Goal: Book appointment/travel/reservation

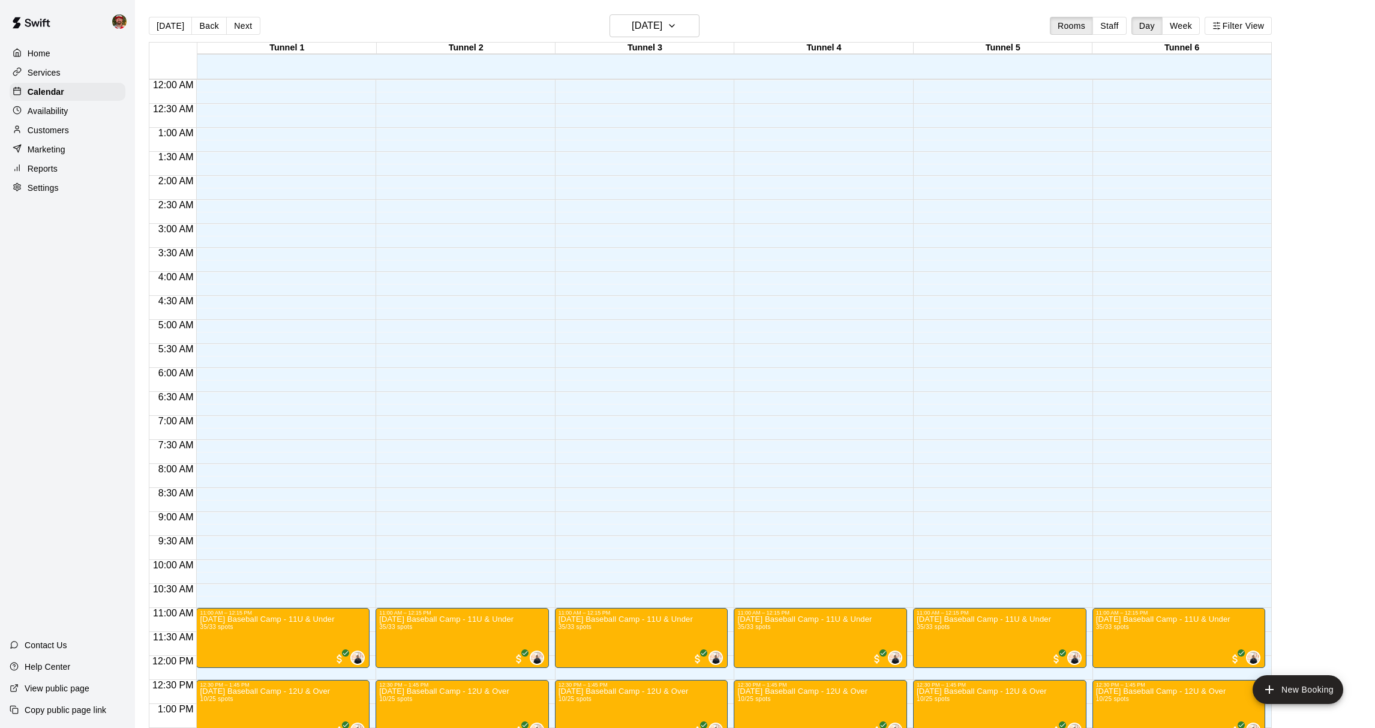
scroll to position [491, 0]
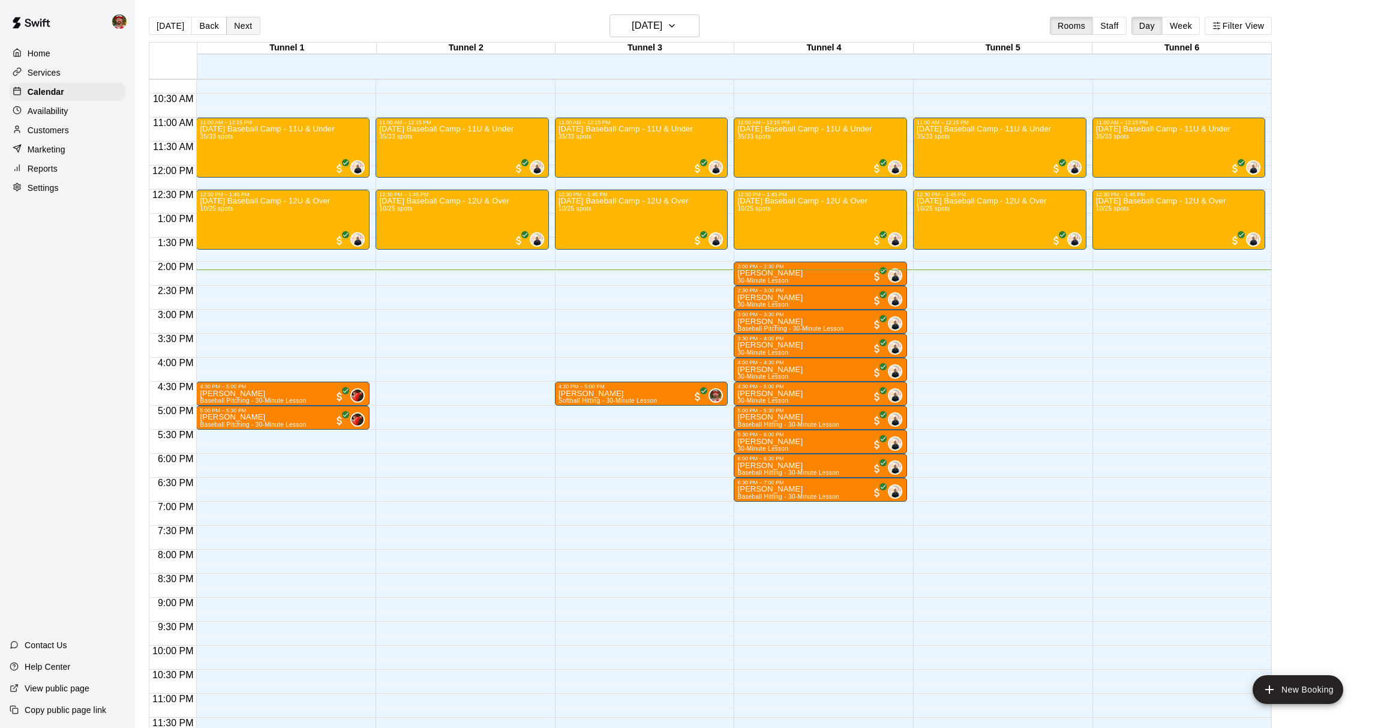
click at [235, 27] on button "Next" at bounding box center [243, 26] width 34 height 18
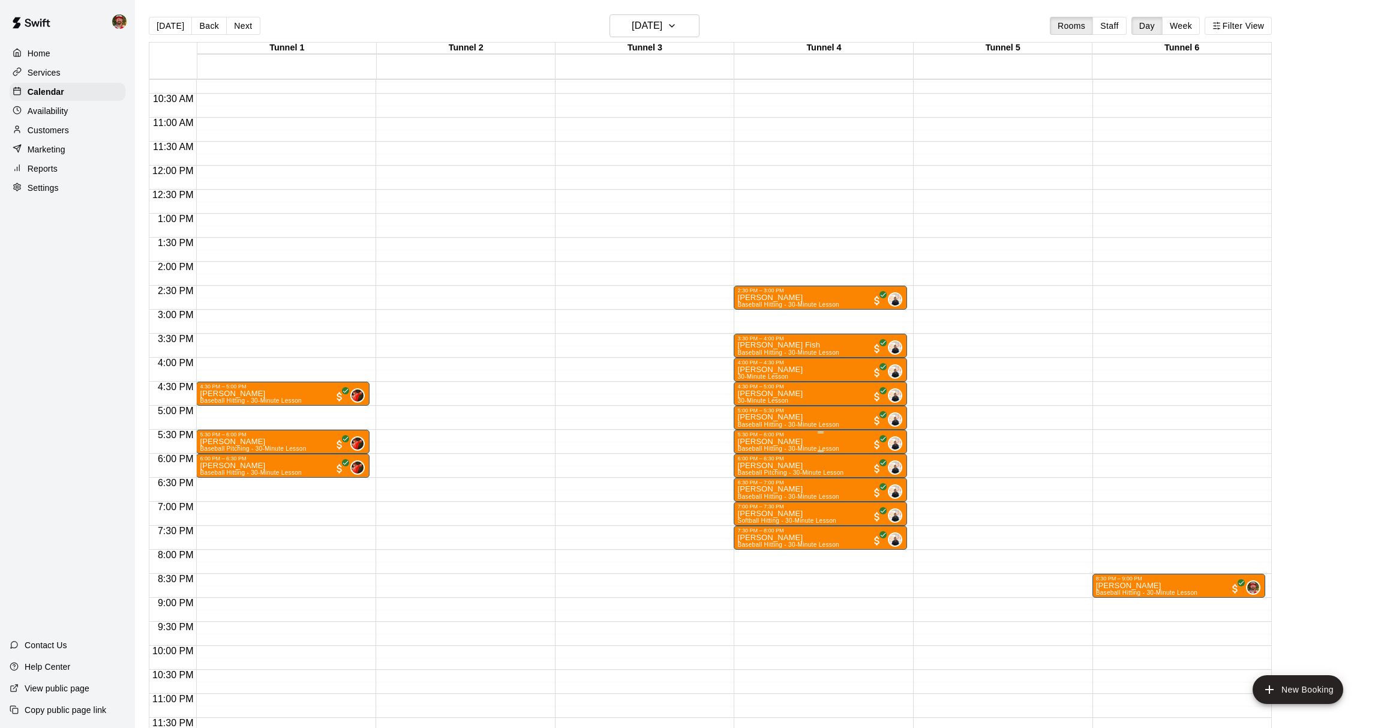
scroll to position [479, 0]
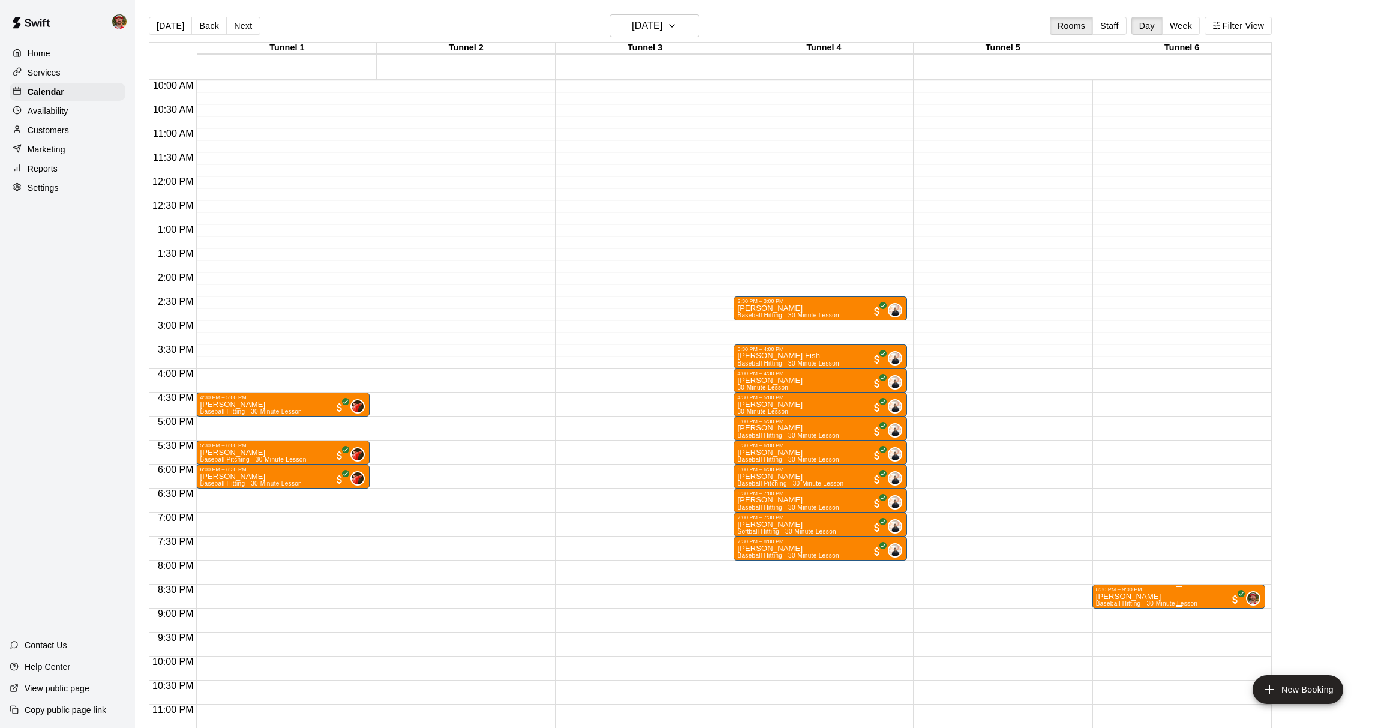
click at [1148, 591] on div "8:30 PM – 9:00 PM" at bounding box center [1179, 589] width 166 height 6
click at [1105, 593] on icon "edit" at bounding box center [1108, 598] width 14 height 14
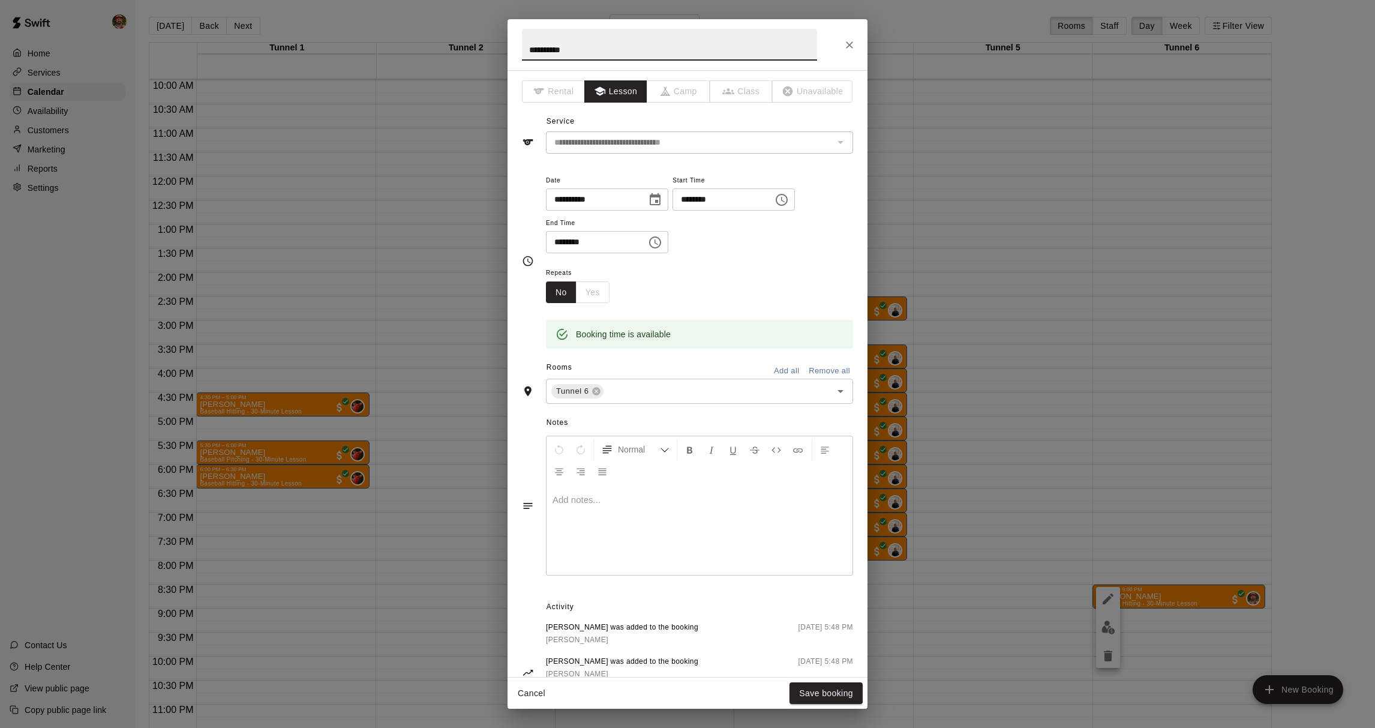
click at [654, 199] on icon "Choose date, selected date is Oct 14, 2025" at bounding box center [655, 200] width 14 height 14
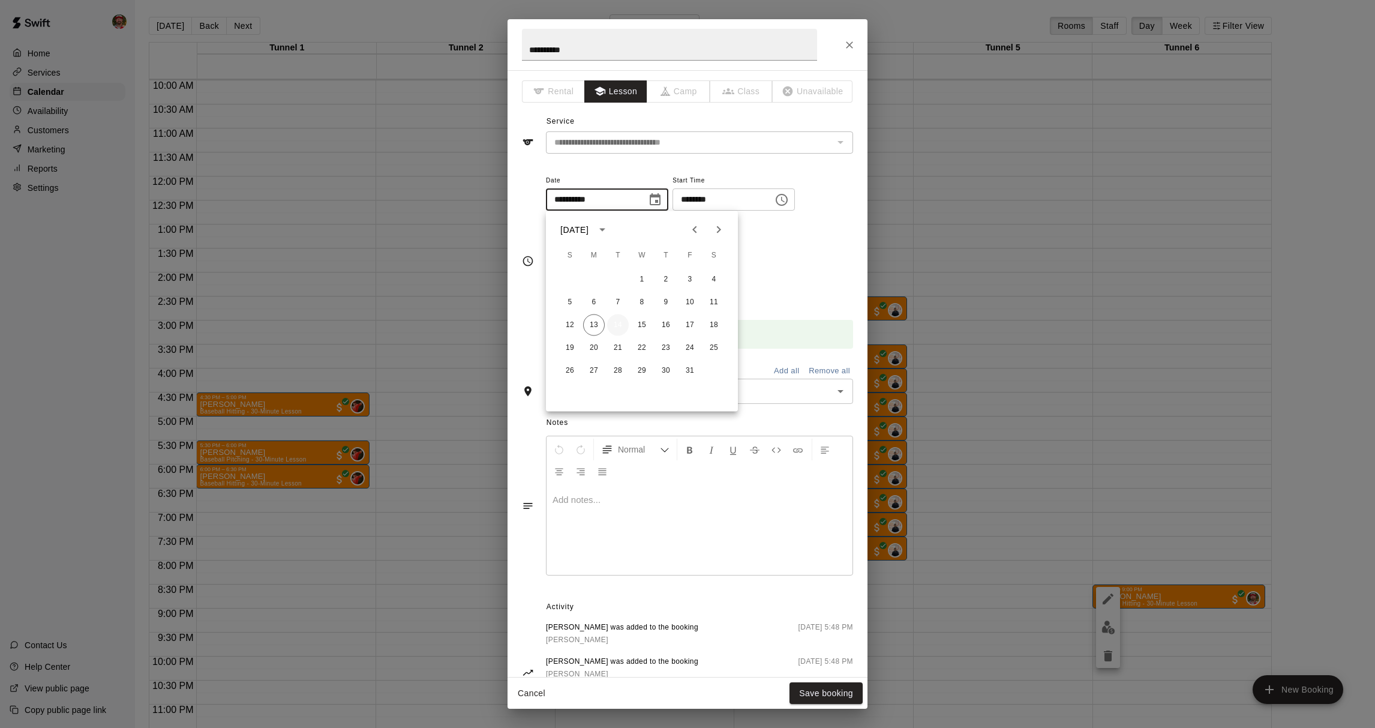
click at [621, 326] on button "14" at bounding box center [618, 325] width 22 height 22
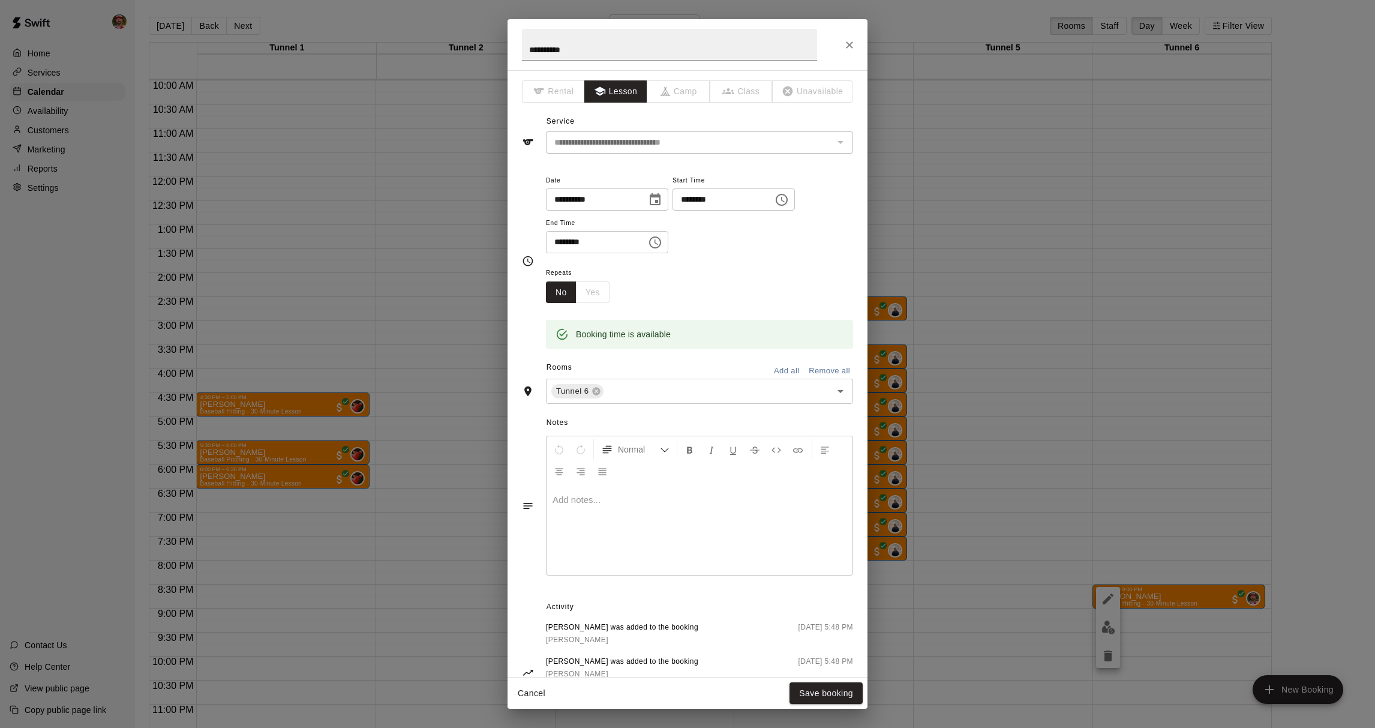
click at [655, 204] on icon "Choose date, selected date is Oct 14, 2025" at bounding box center [655, 199] width 11 height 12
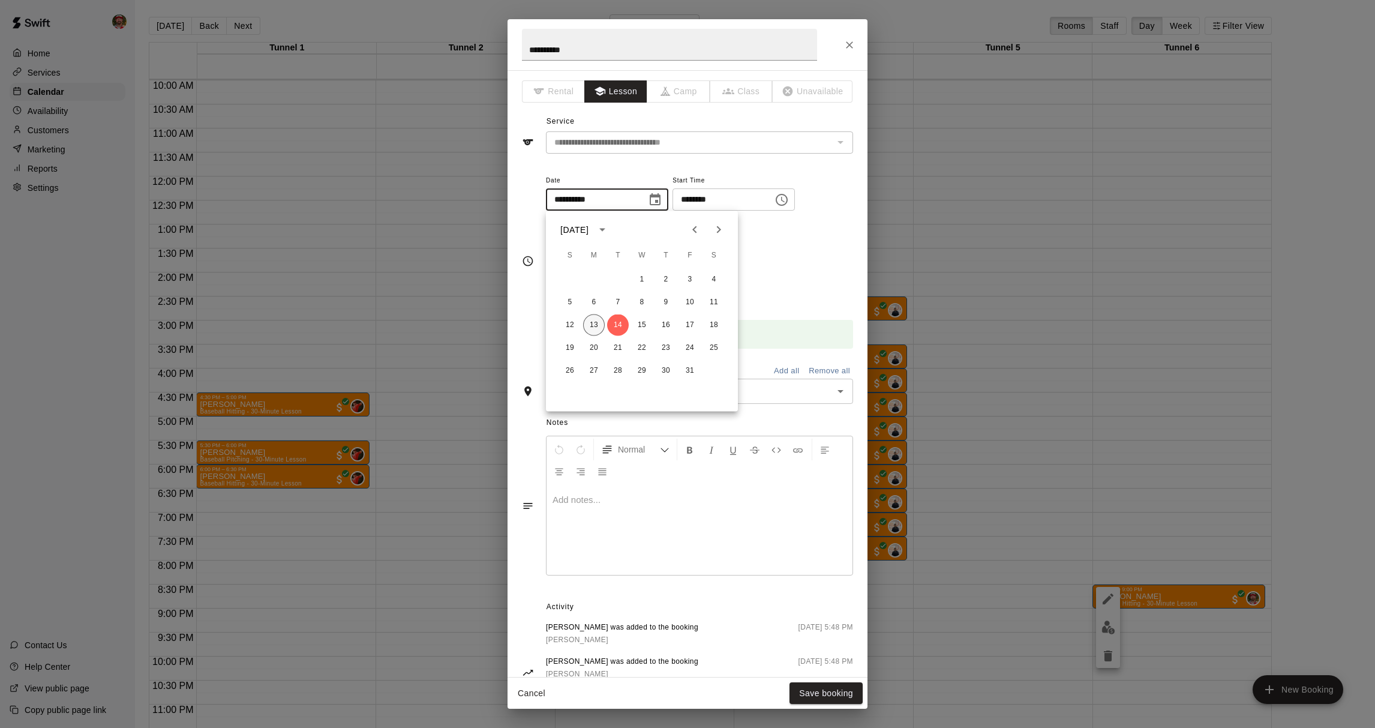
click at [598, 329] on button "13" at bounding box center [594, 325] width 22 height 22
type input "**********"
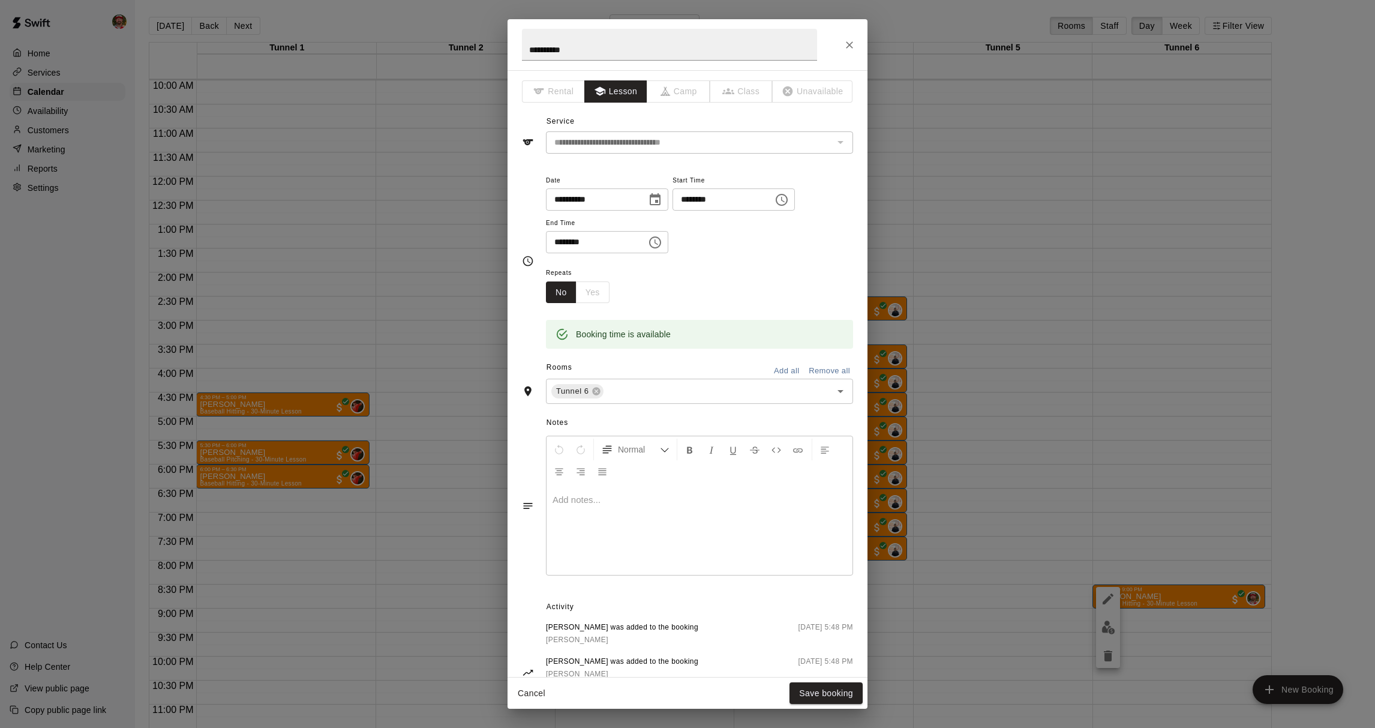
click at [738, 201] on input "********" at bounding box center [718, 199] width 92 height 22
click at [784, 202] on icon "Choose time, selected time is 8:30 PM" at bounding box center [783, 199] width 4 height 5
click at [699, 236] on li "02" at bounding box center [692, 237] width 29 height 22
type input "********"
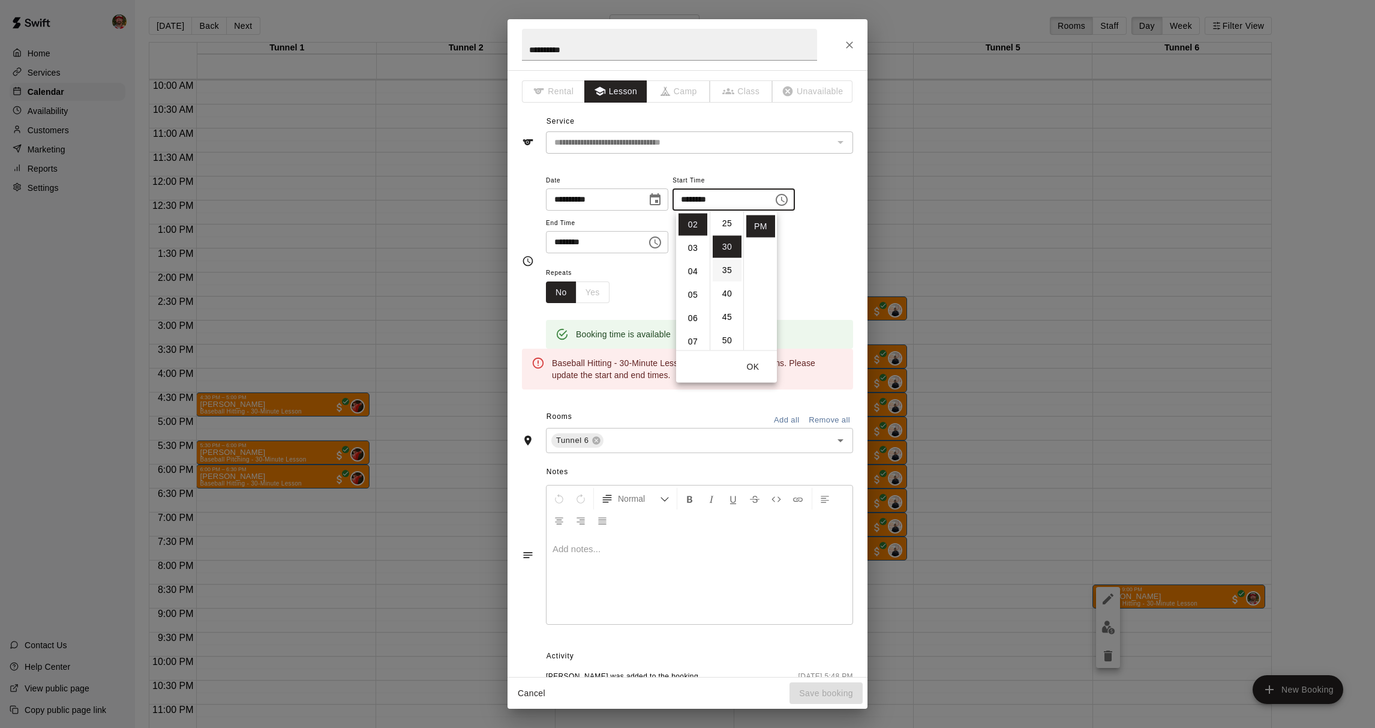
scroll to position [110, 0]
click at [727, 256] on li "30" at bounding box center [727, 255] width 29 height 22
click at [754, 229] on li "PM" at bounding box center [760, 226] width 29 height 22
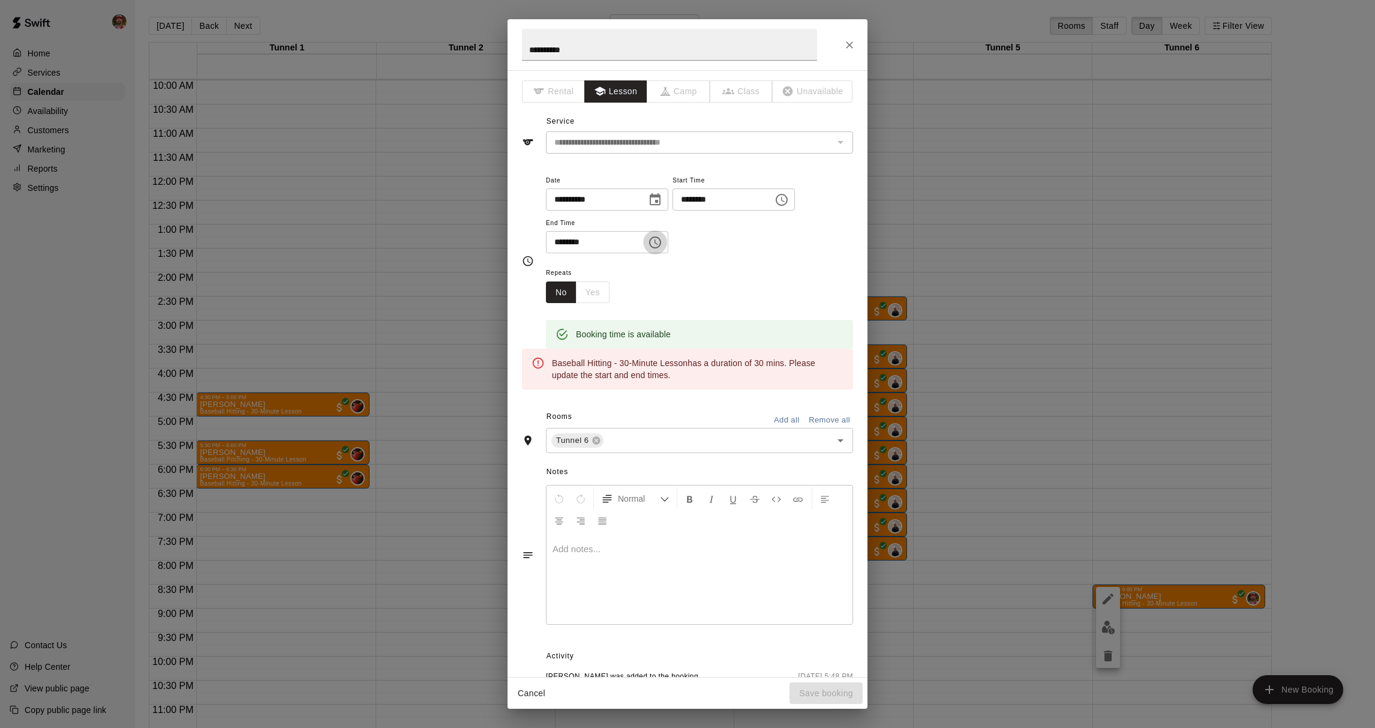
click at [660, 239] on icon "Choose time, selected time is 9:00 PM" at bounding box center [655, 242] width 14 height 14
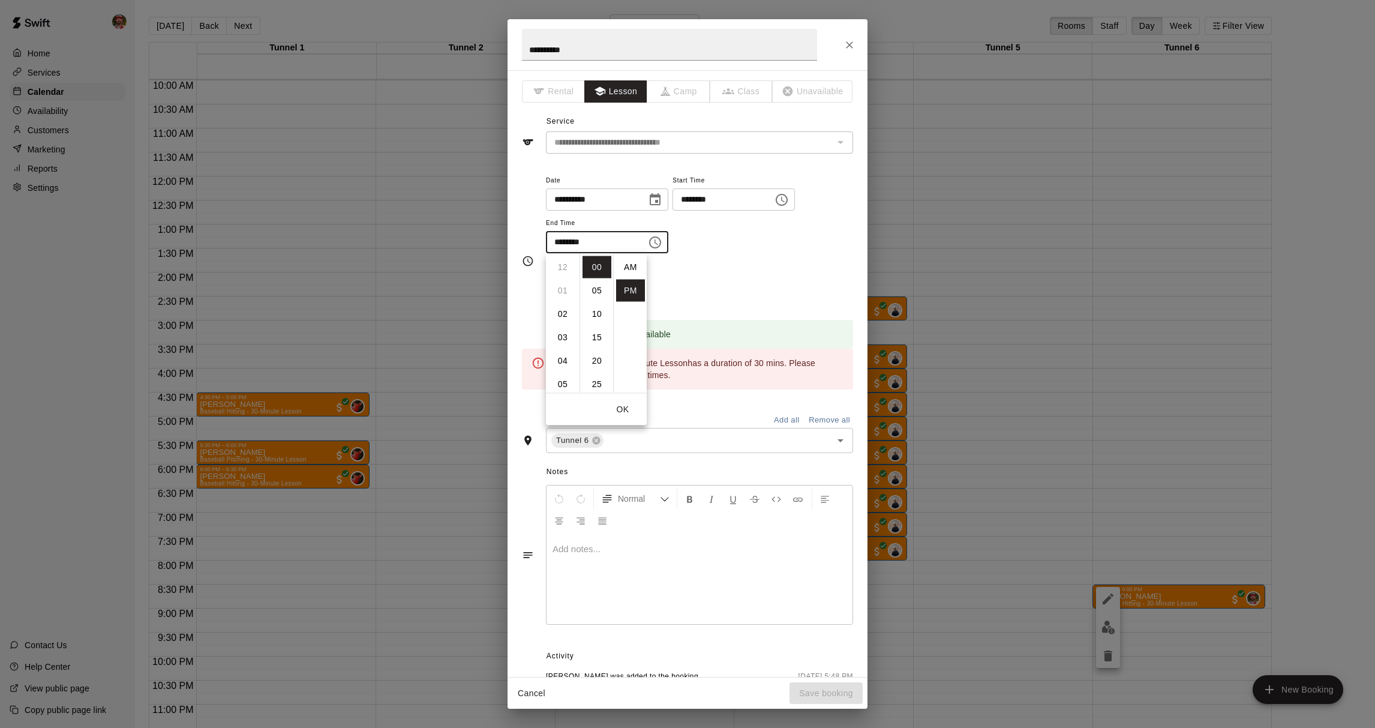
scroll to position [22, 0]
click at [567, 282] on li "03" at bounding box center [562, 277] width 29 height 22
type input "********"
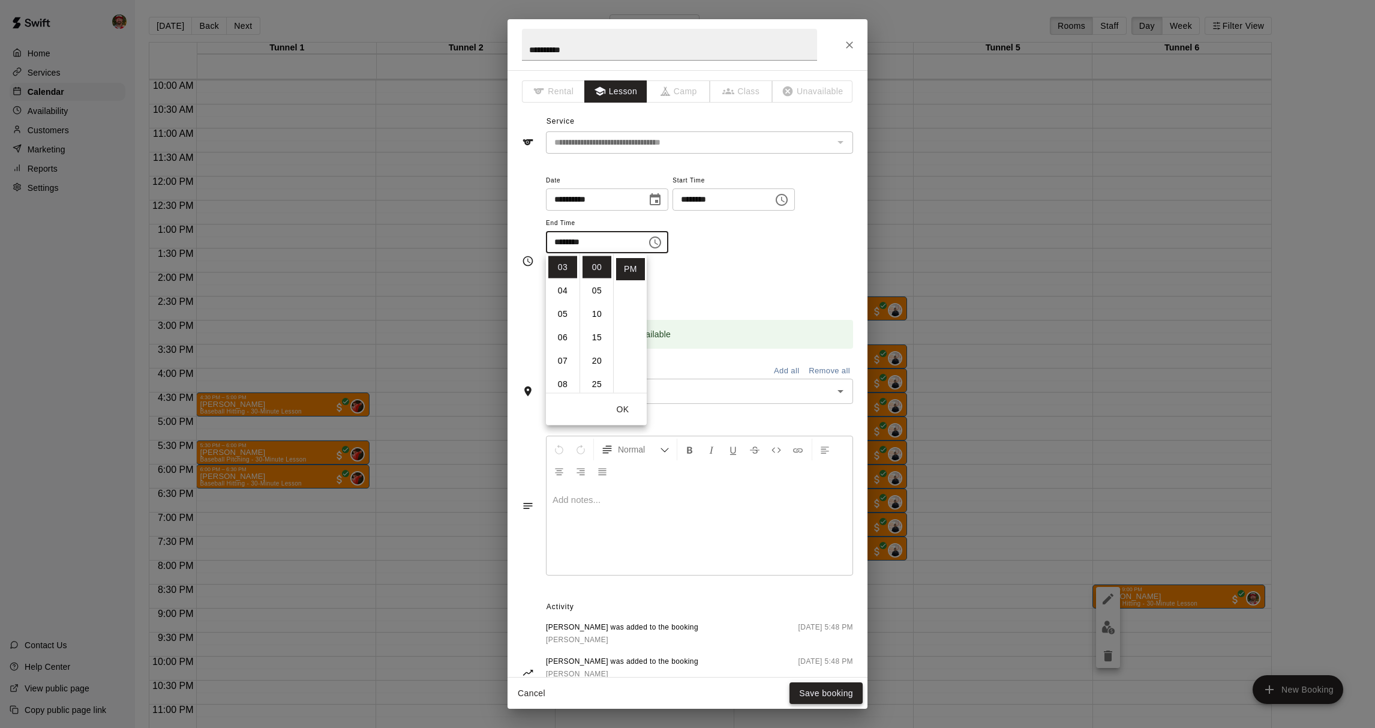
click at [832, 693] on button "Save booking" at bounding box center [825, 693] width 73 height 22
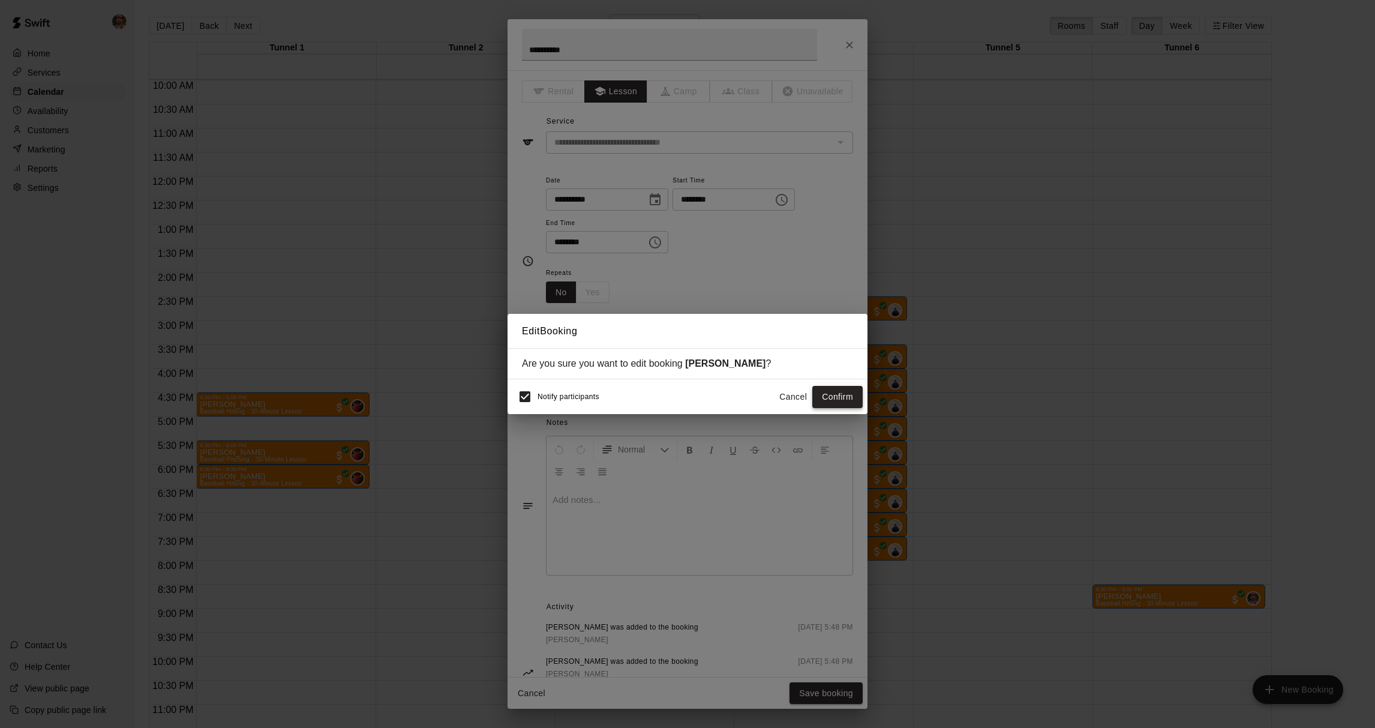
click at [829, 398] on button "Confirm" at bounding box center [837, 397] width 50 height 22
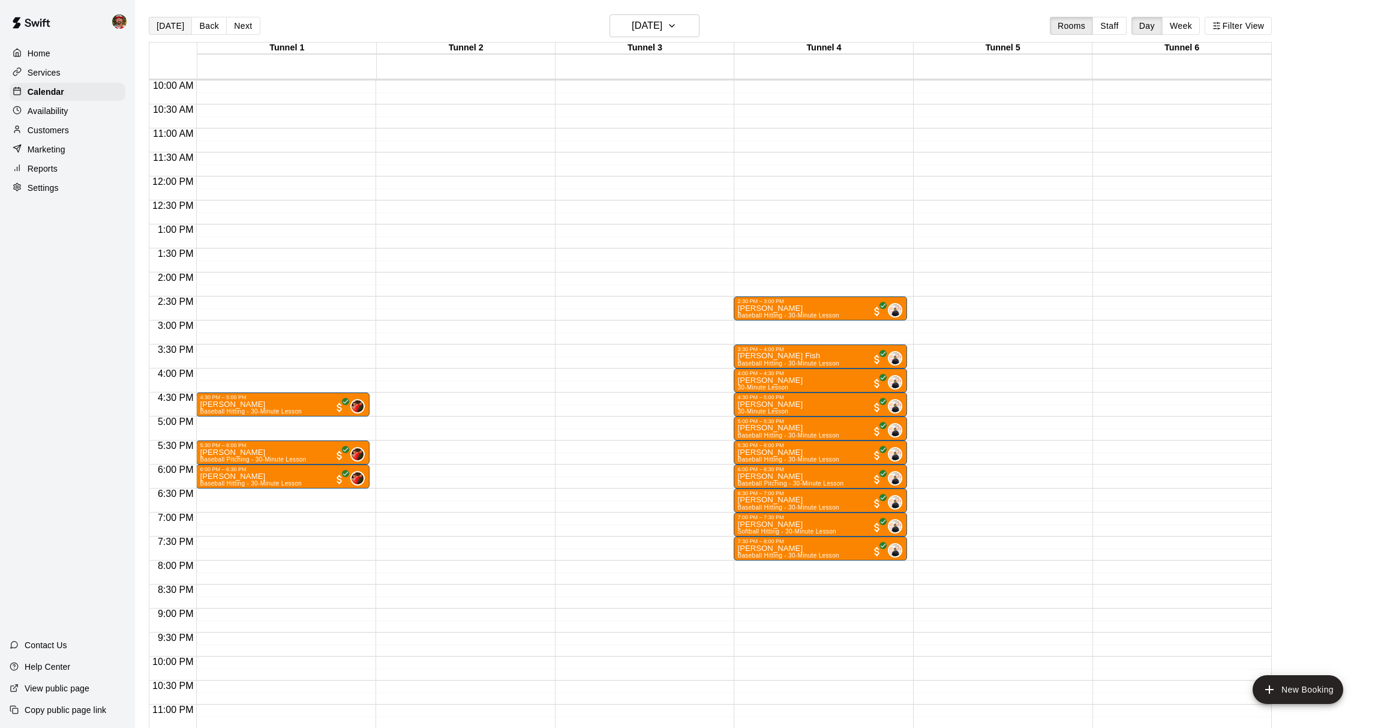
click at [170, 31] on button "[DATE]" at bounding box center [170, 26] width 43 height 18
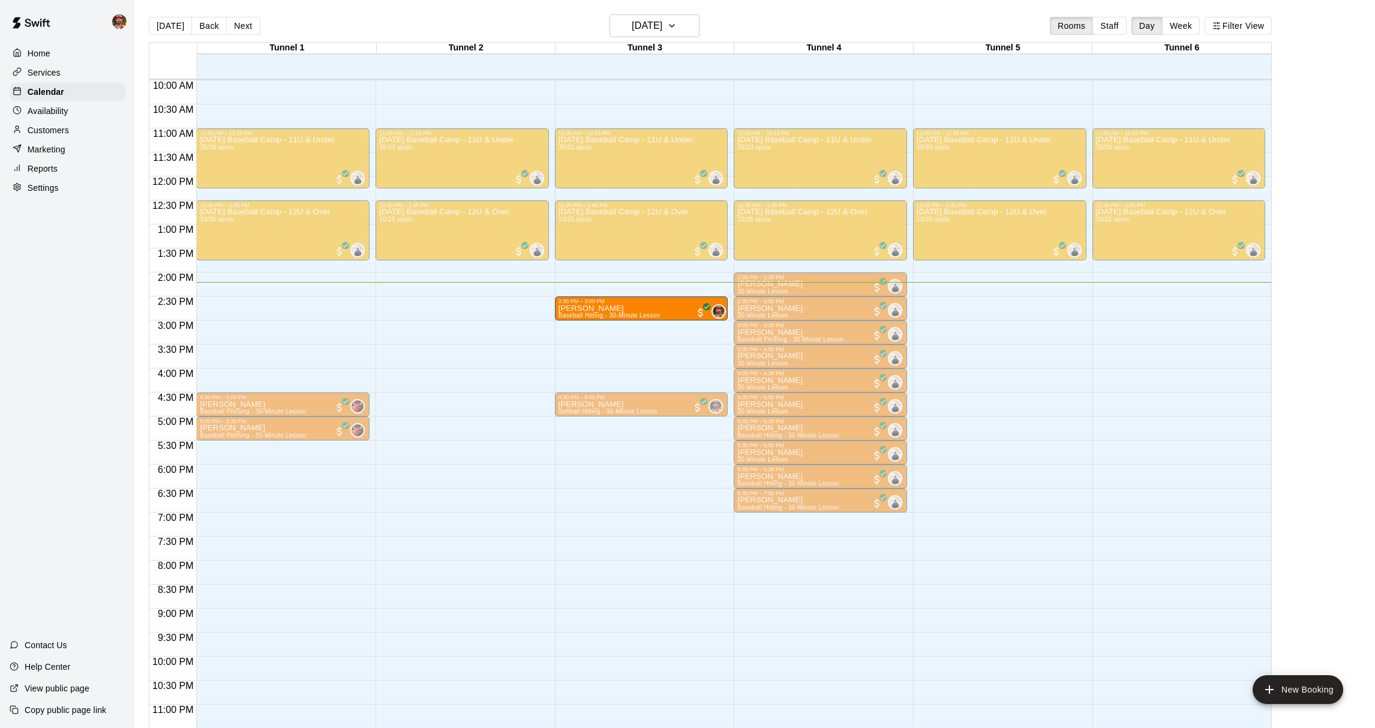
drag, startPoint x: 1171, startPoint y: 305, endPoint x: 651, endPoint y: 313, distance: 520.7
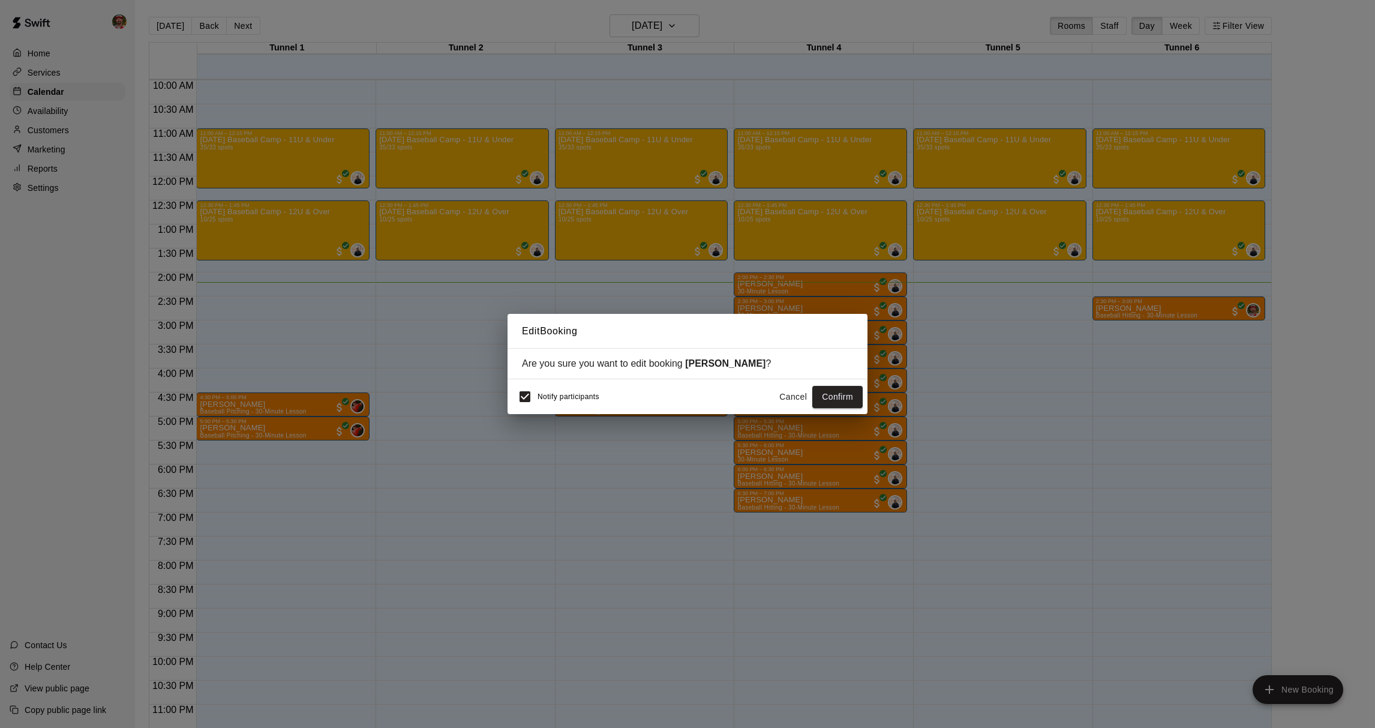
click at [829, 401] on button "Confirm" at bounding box center [837, 397] width 50 height 22
